Goal: Information Seeking & Learning: Learn about a topic

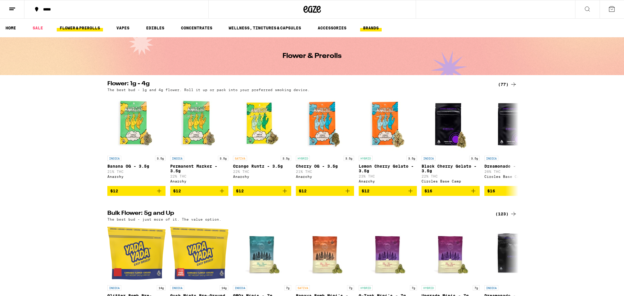
click at [368, 28] on link "BRANDS" at bounding box center [371, 27] width 22 height 7
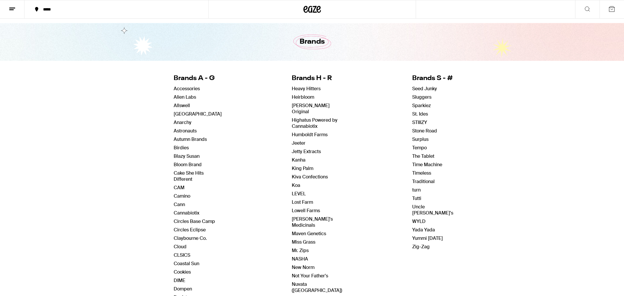
scroll to position [13, 0]
click at [186, 115] on link "[GEOGRAPHIC_DATA]" at bounding box center [198, 115] width 48 height 6
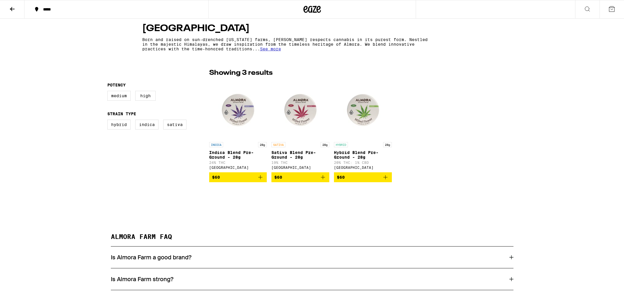
scroll to position [106, 0]
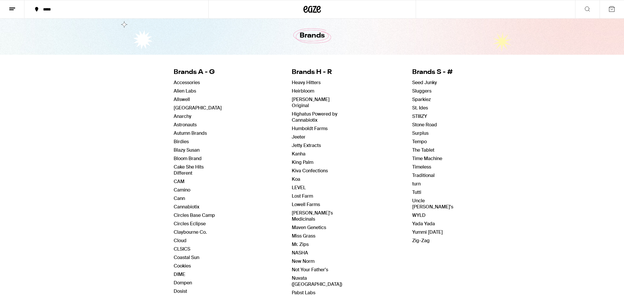
scroll to position [29, 0]
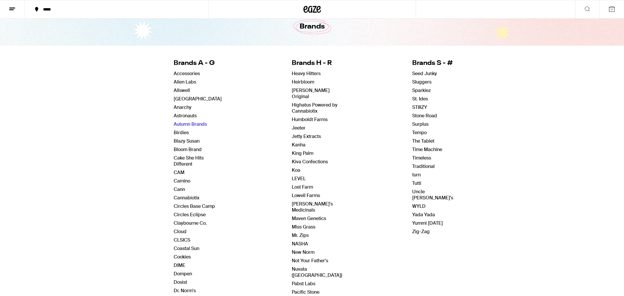
click at [199, 123] on link "Autumn Brands" at bounding box center [190, 124] width 33 height 6
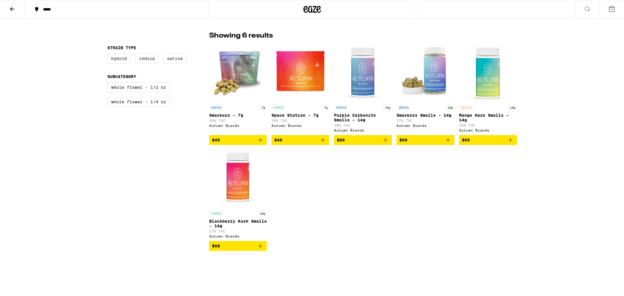
scroll to position [144, 0]
